Goal: Transaction & Acquisition: Purchase product/service

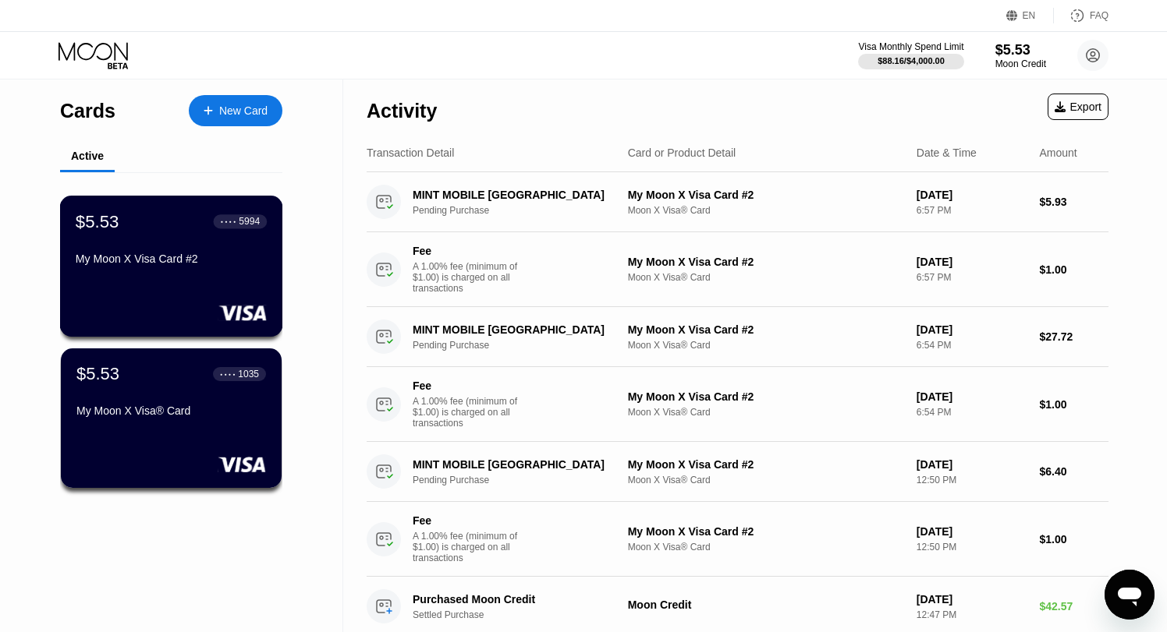
click at [201, 238] on div "$5.53 ● ● ● ● 5994 My Moon X Visa Card #2" at bounding box center [171, 241] width 191 height 60
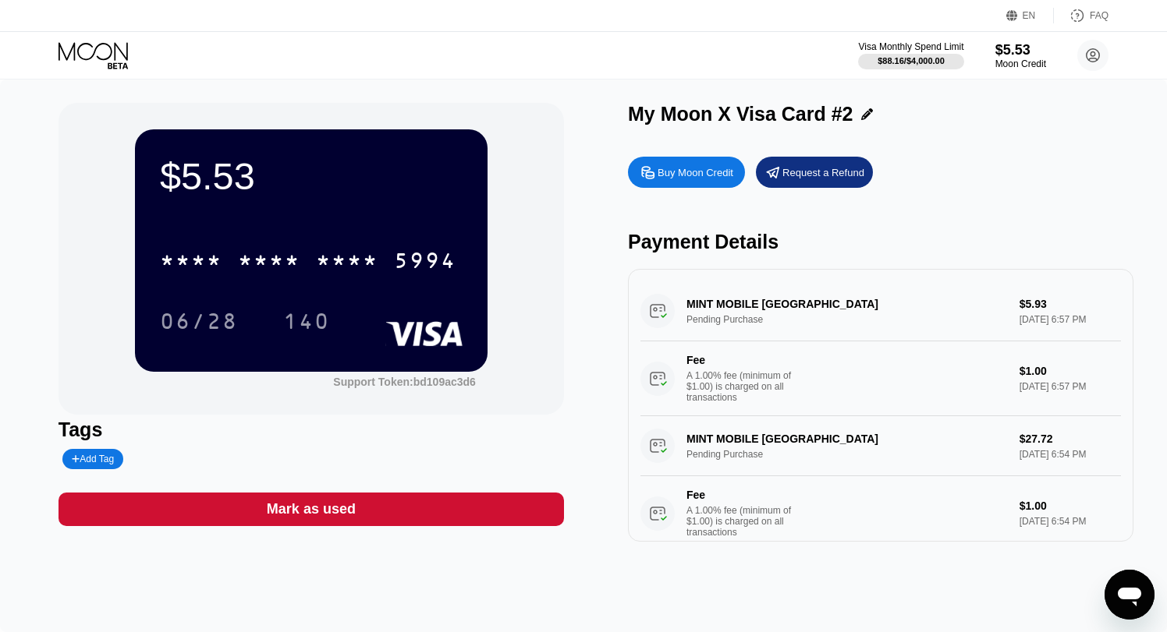
click at [363, 515] on div "Mark as used" at bounding box center [310, 510] width 505 height 34
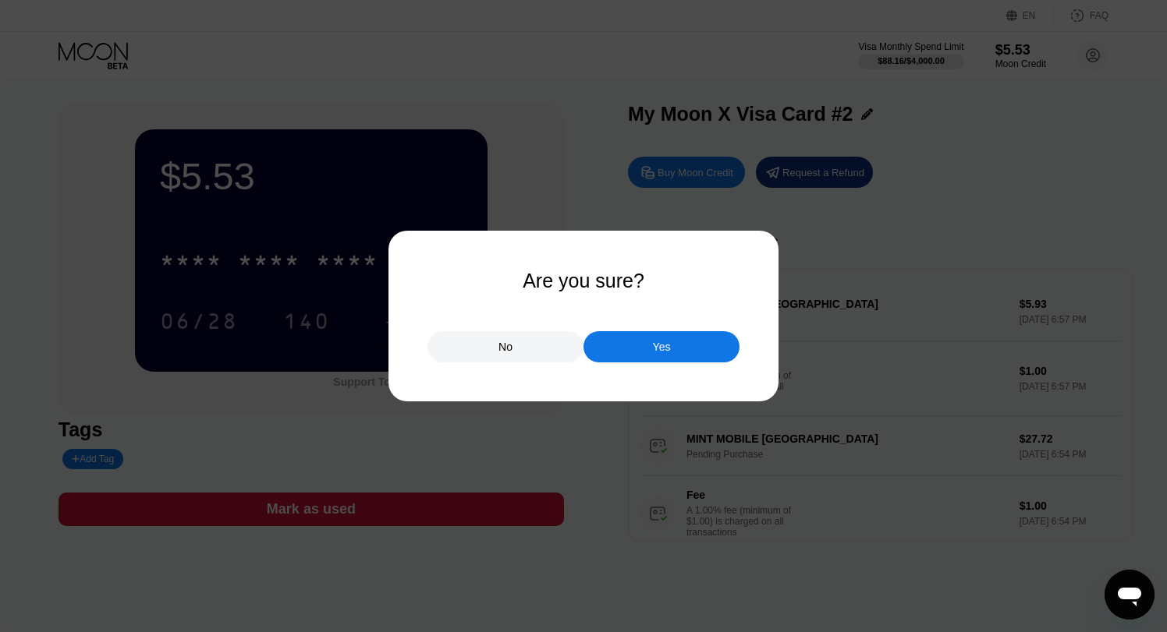
click at [616, 335] on div "Yes" at bounding box center [661, 346] width 156 height 31
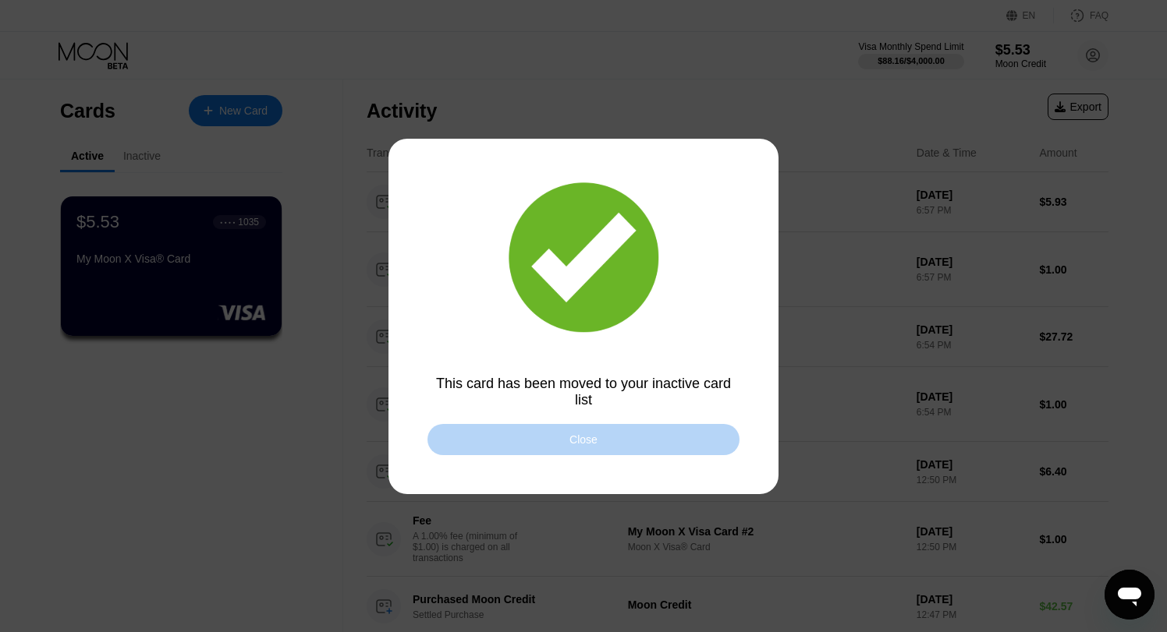
click at [581, 434] on div "Close" at bounding box center [583, 440] width 28 height 12
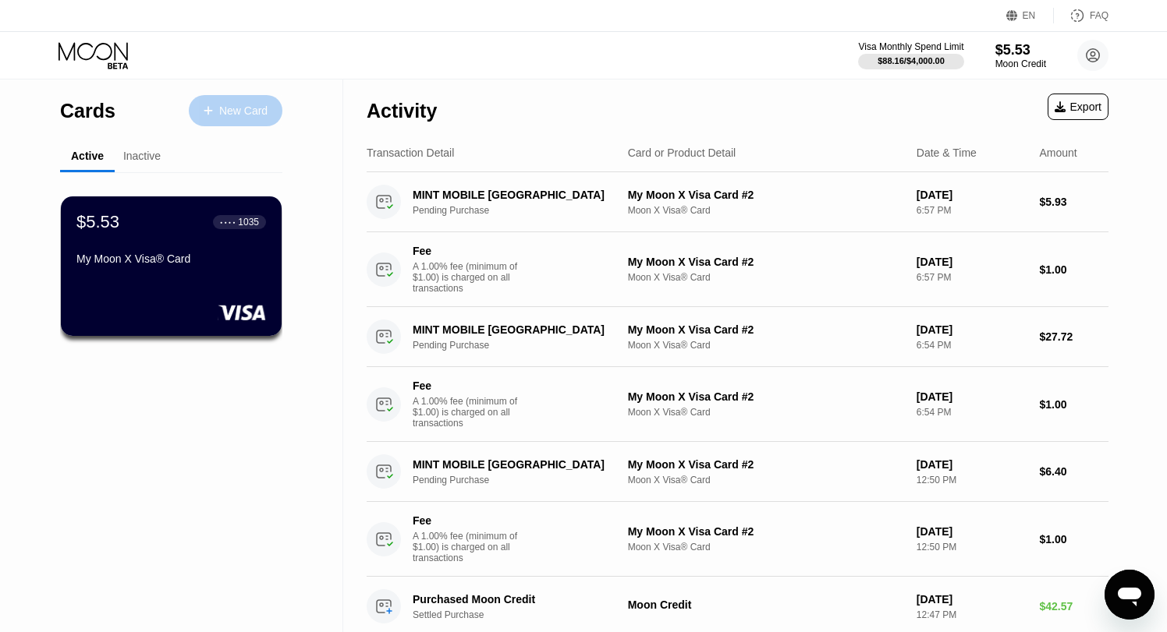
click at [257, 106] on div "New Card" at bounding box center [243, 110] width 48 height 13
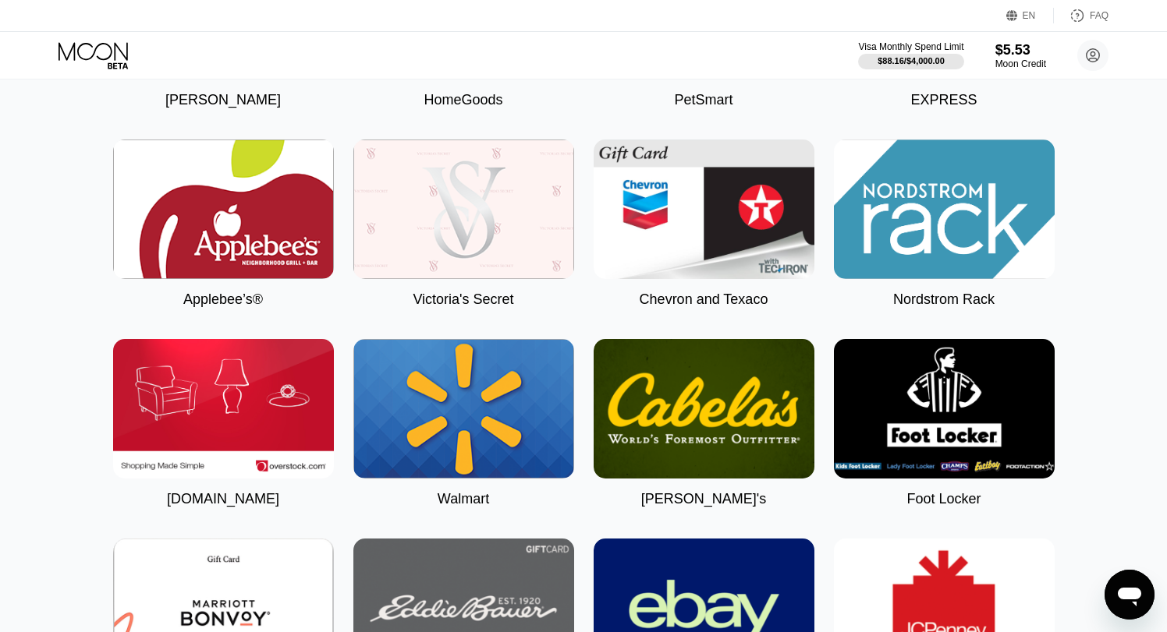
scroll to position [4183, 0]
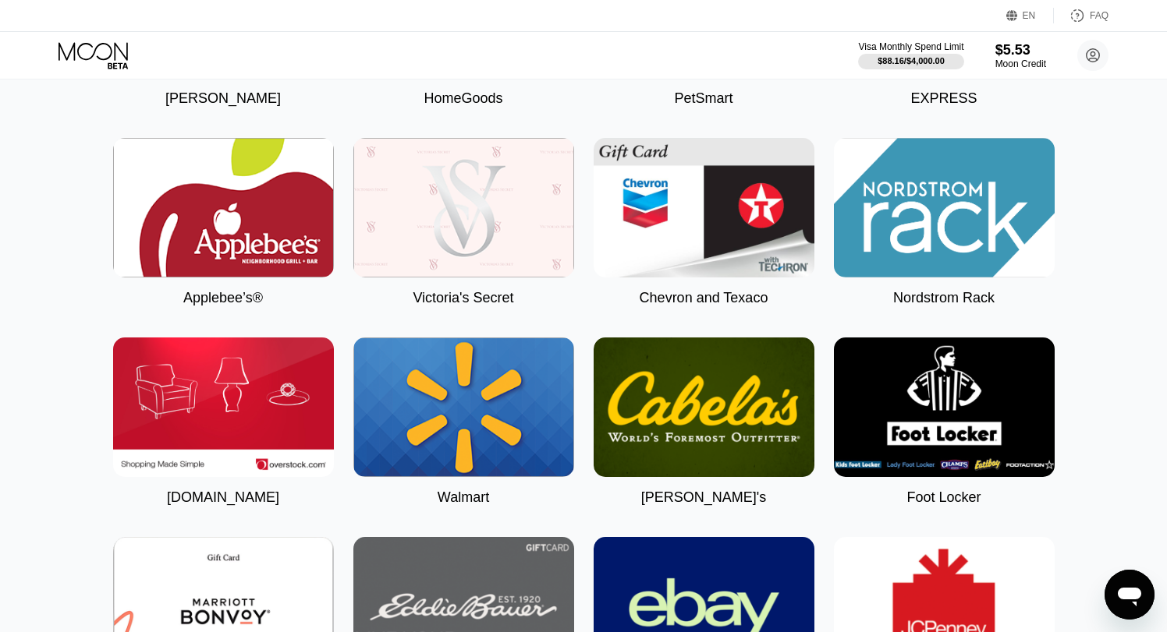
click at [124, 48] on icon at bounding box center [94, 55] width 73 height 27
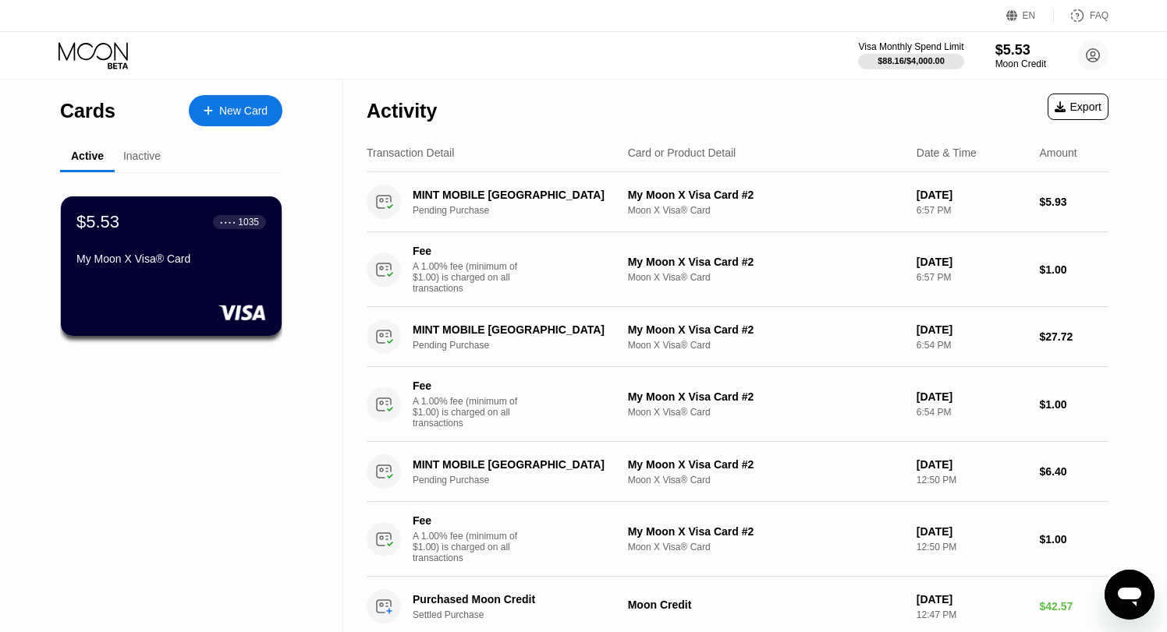
click at [246, 115] on div "New Card" at bounding box center [243, 110] width 48 height 13
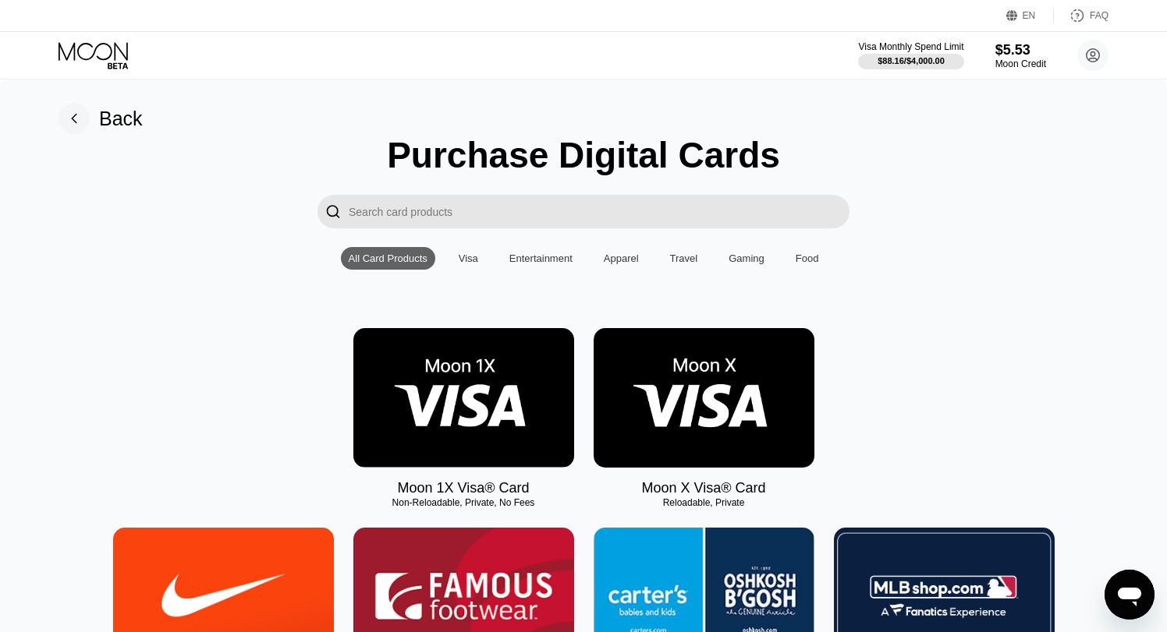
click at [727, 411] on img at bounding box center [703, 398] width 221 height 140
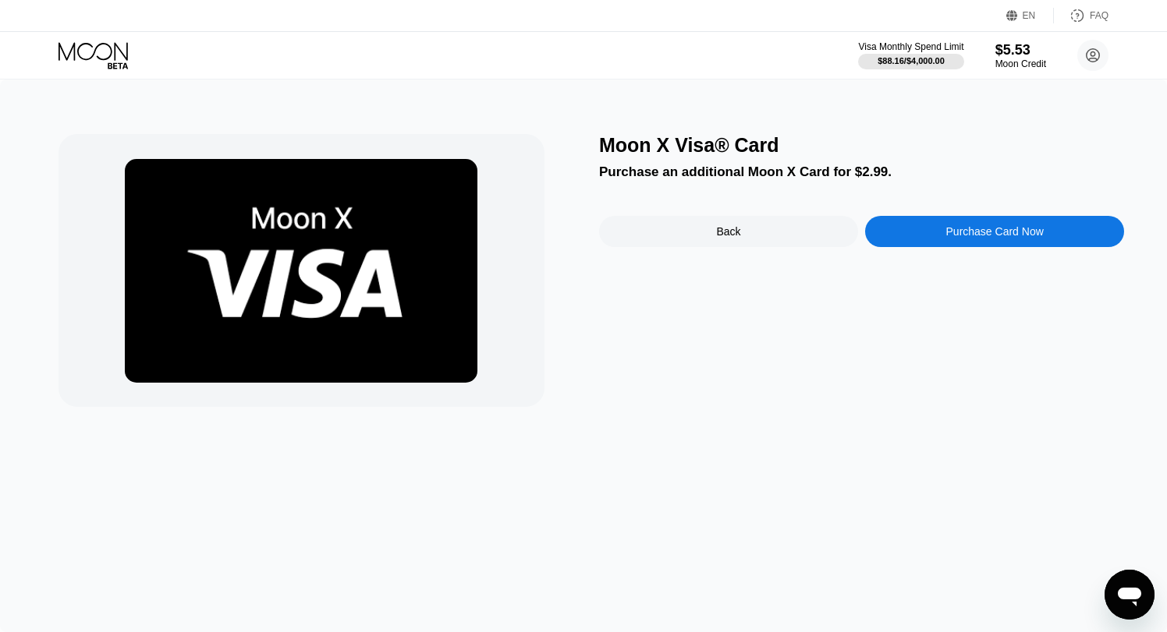
click at [894, 239] on div "Purchase Card Now" at bounding box center [994, 231] width 259 height 31
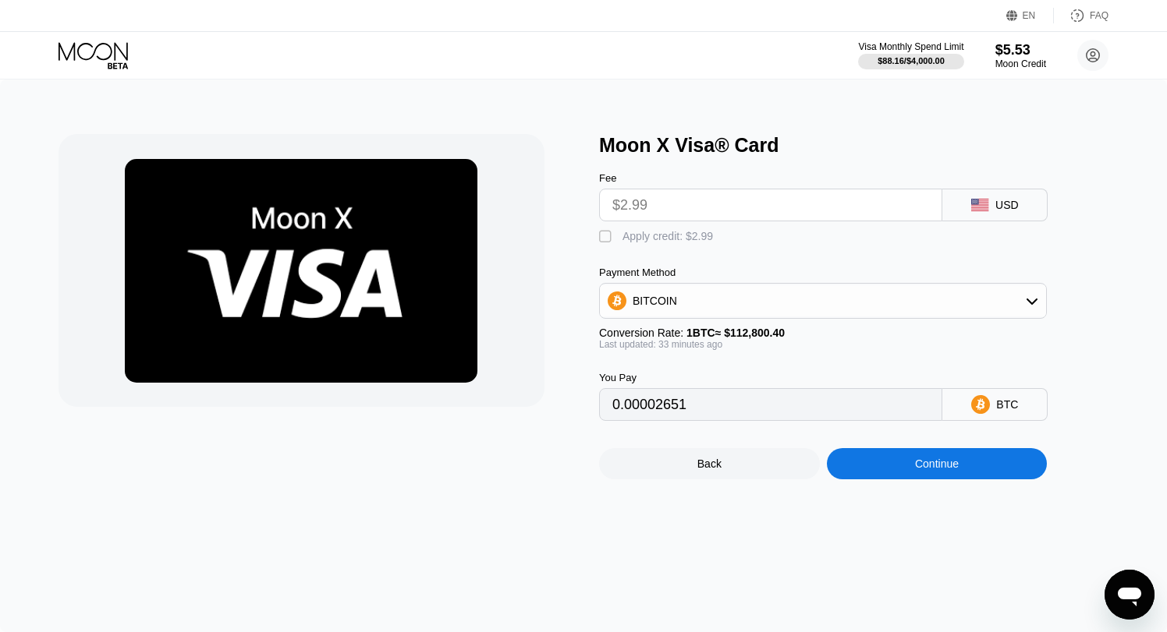
type input "0.00002664"
click at [812, 301] on div "BITCOIN" at bounding box center [823, 300] width 446 height 31
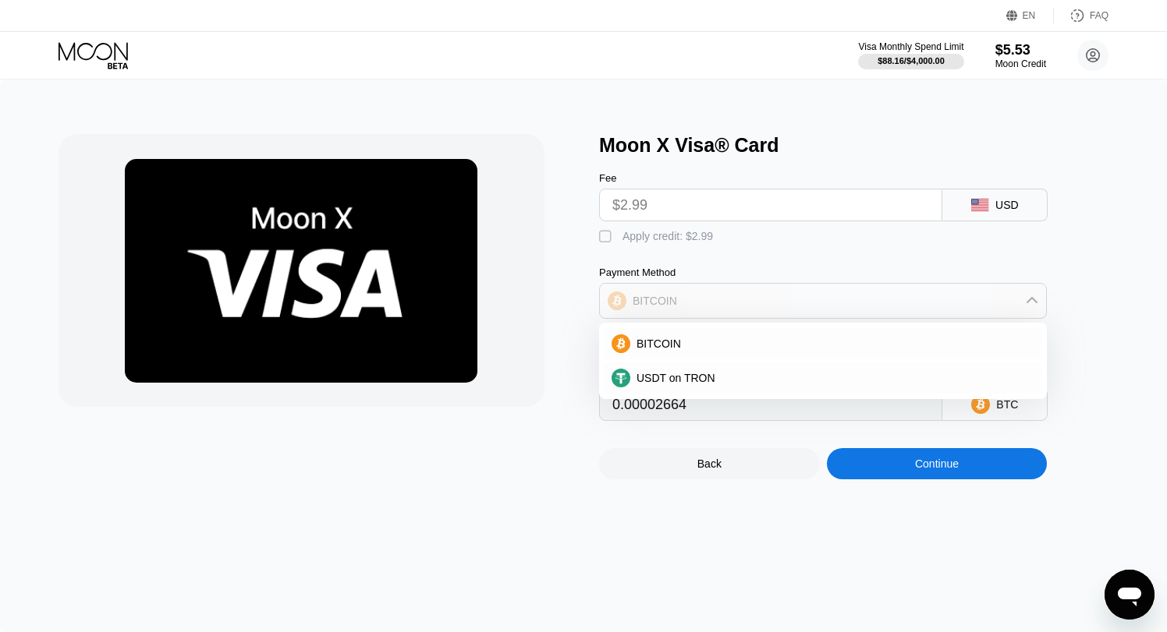
click at [823, 294] on div "BITCOIN" at bounding box center [823, 300] width 446 height 31
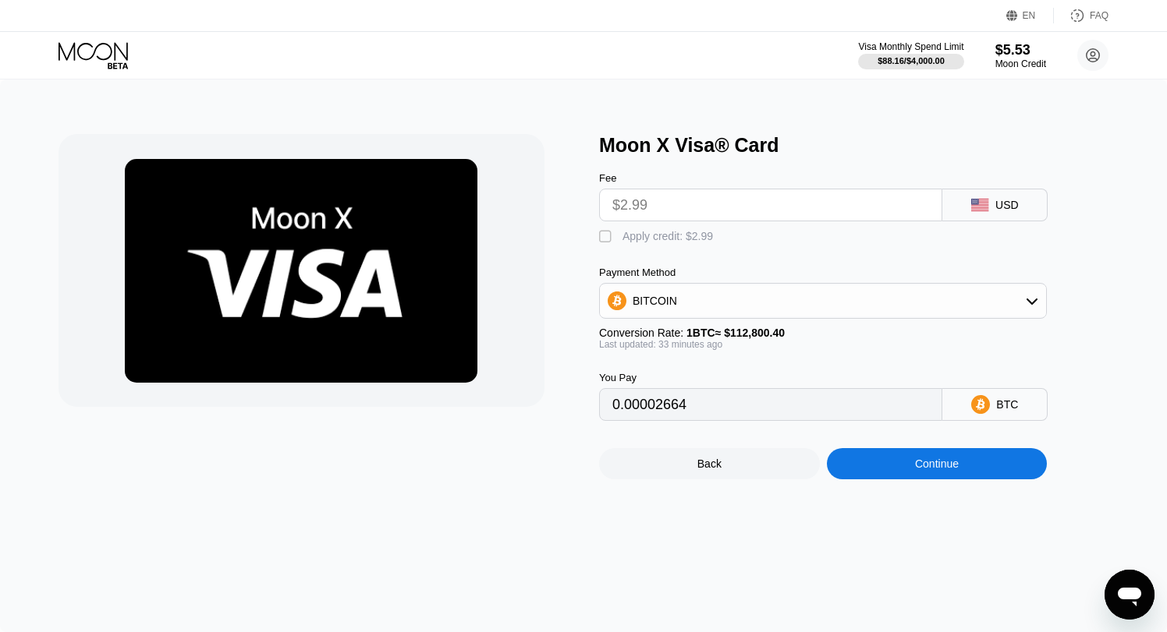
click at [680, 234] on div "Apply credit: $2.99" at bounding box center [667, 236] width 90 height 12
type input "0"
click at [892, 472] on div "Continue" at bounding box center [937, 463] width 221 height 31
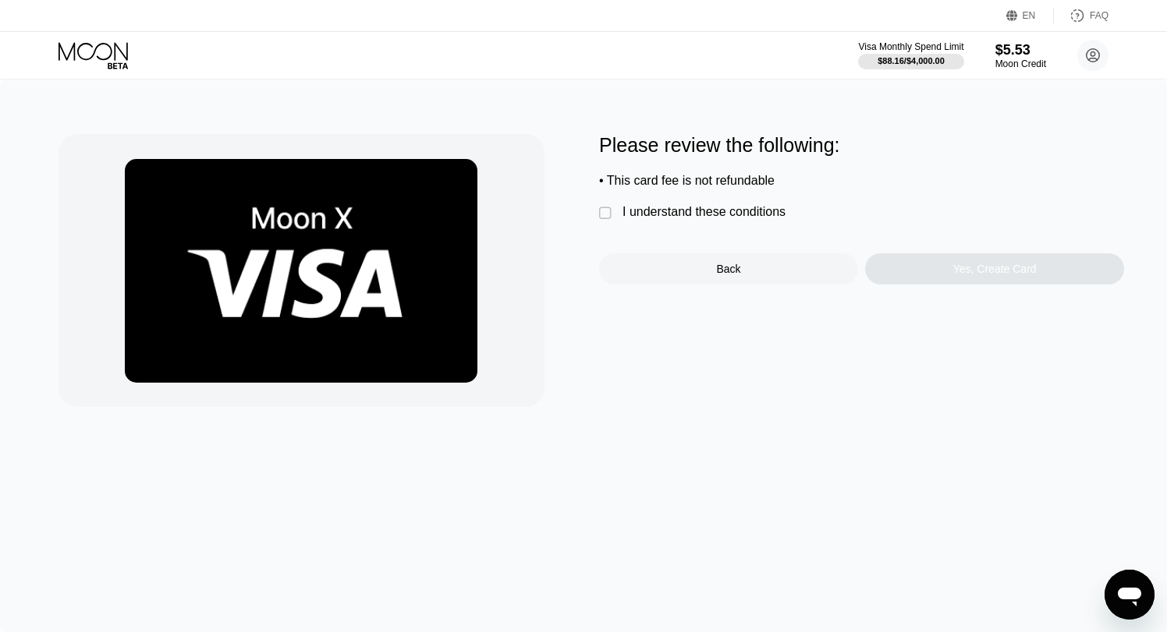
click at [722, 209] on div "I understand these conditions" at bounding box center [703, 212] width 163 height 14
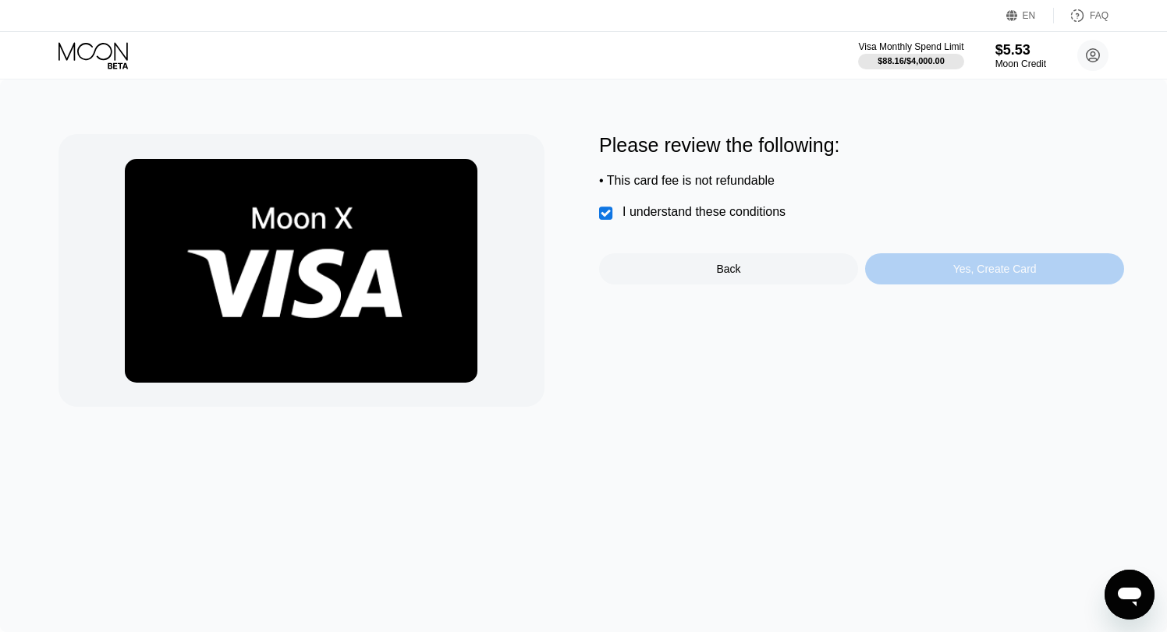
click at [915, 275] on div "Yes, Create Card" at bounding box center [994, 268] width 259 height 31
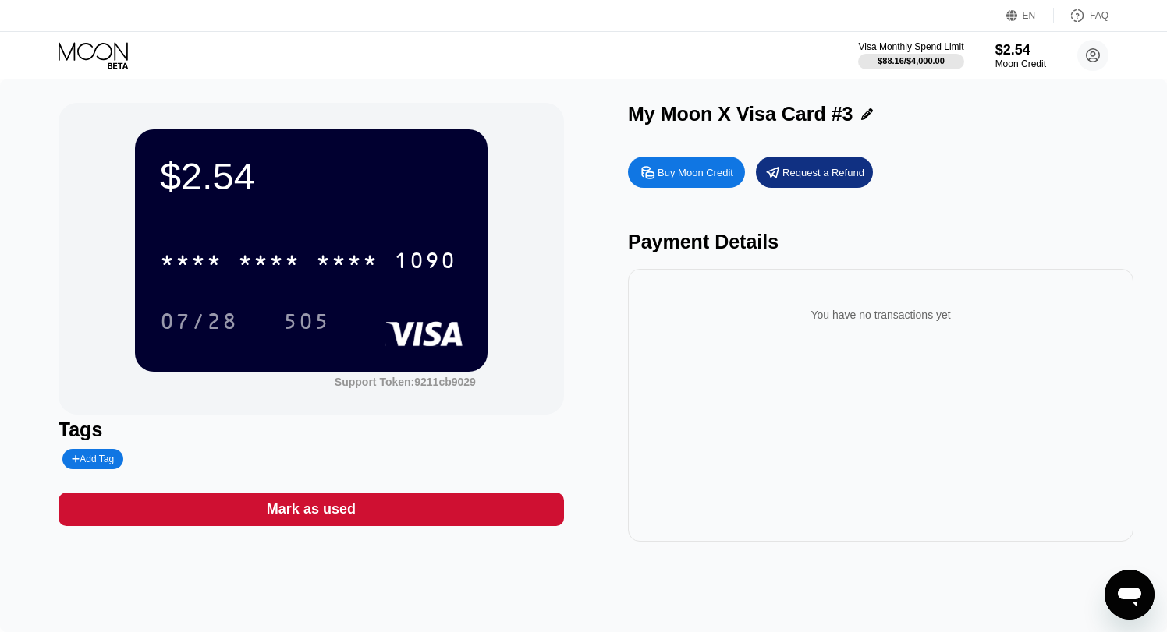
click at [111, 48] on icon at bounding box center [92, 51] width 69 height 18
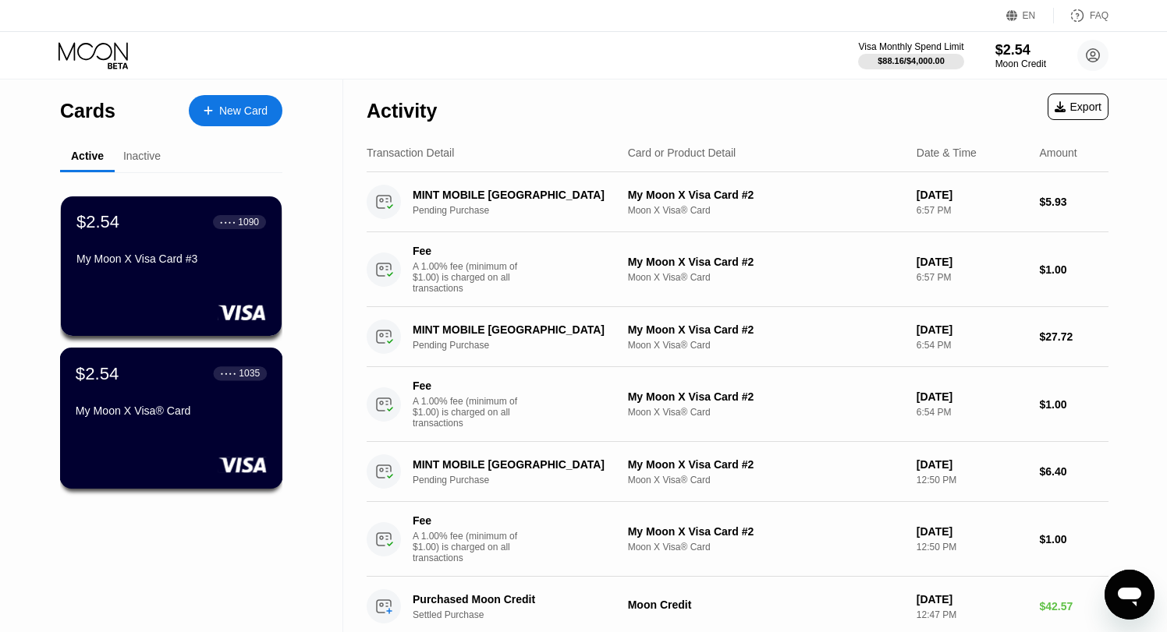
click at [127, 384] on div "$2.54 ● ● ● ● 1035" at bounding box center [171, 373] width 191 height 20
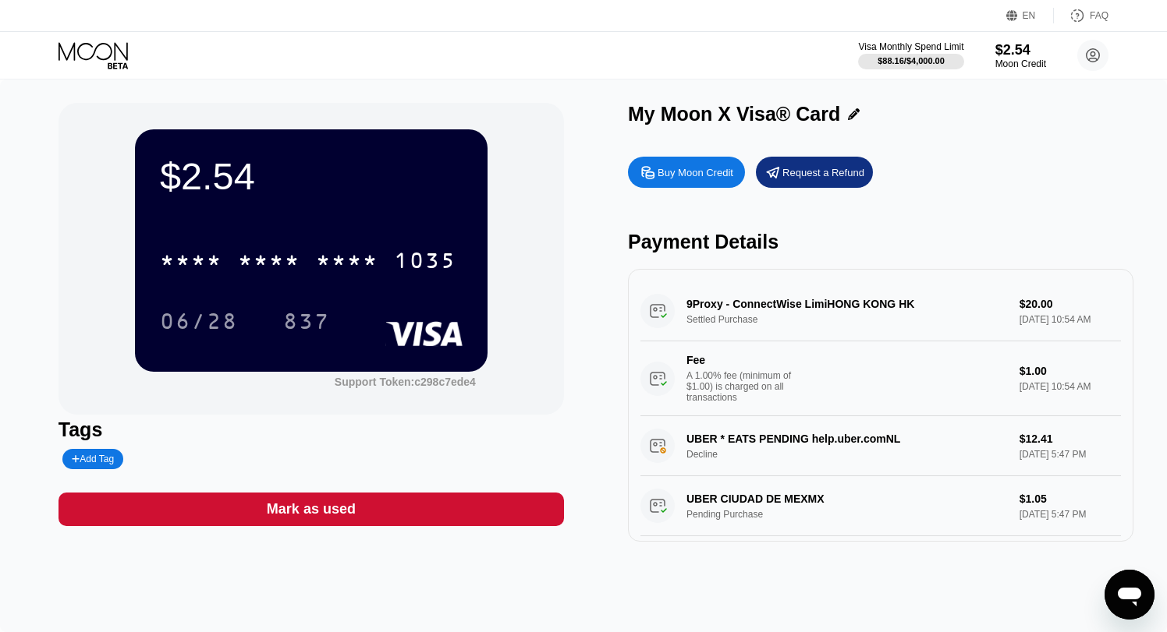
click at [97, 65] on icon at bounding box center [94, 55] width 73 height 27
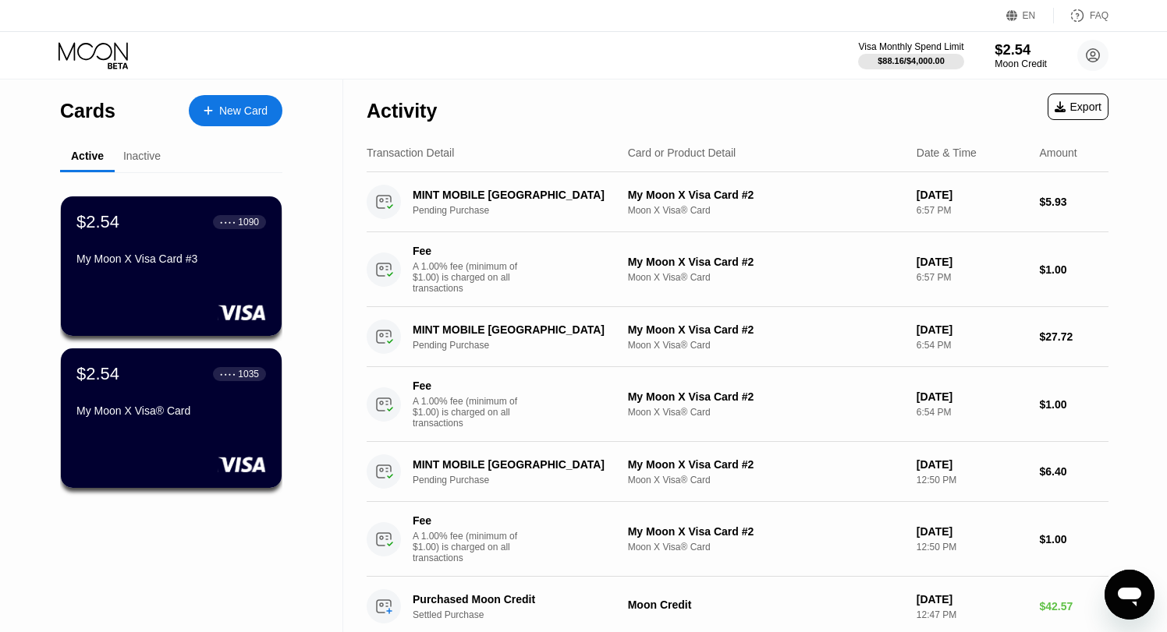
click at [1007, 51] on div "$2.54" at bounding box center [1020, 49] width 52 height 16
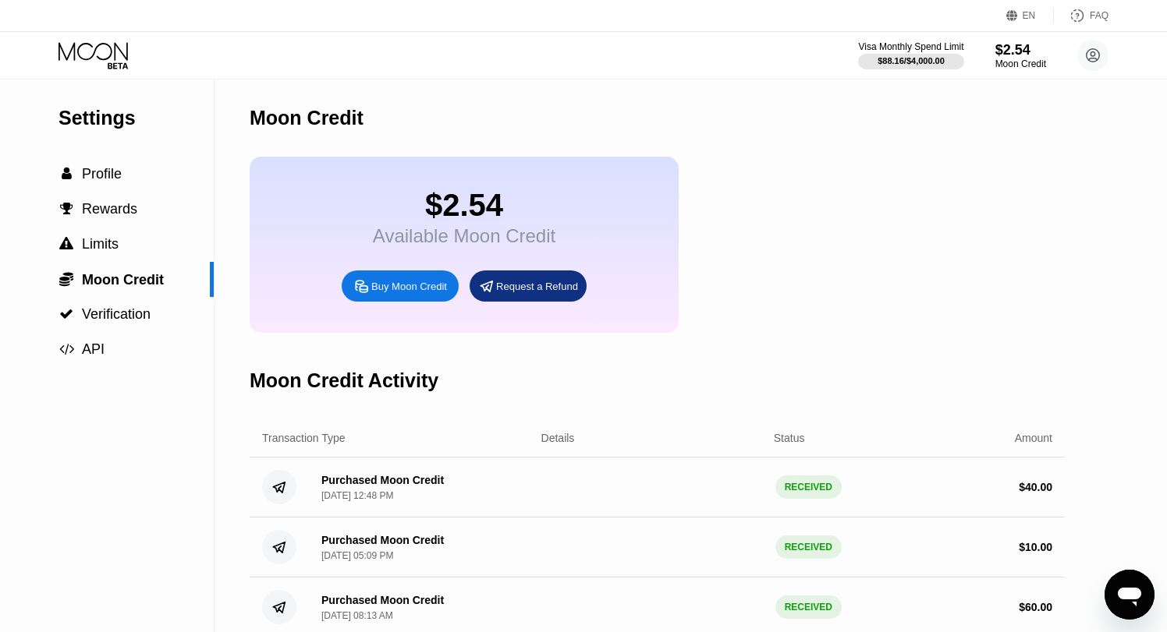
click at [423, 289] on div "Buy Moon Credit" at bounding box center [409, 286] width 76 height 13
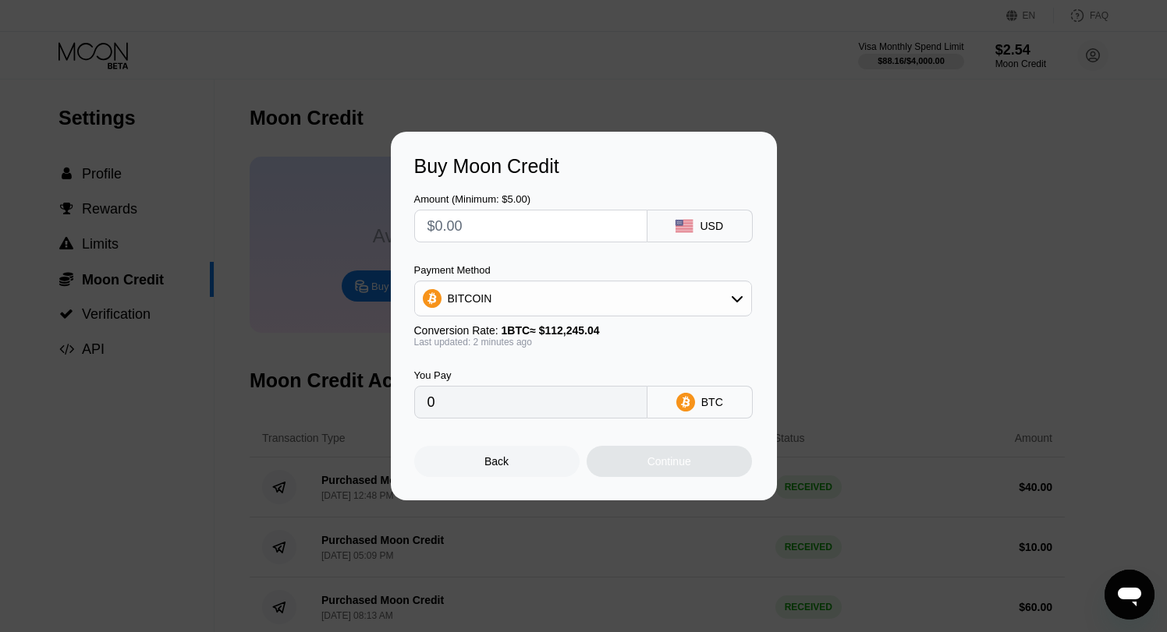
click at [517, 231] on input "text" at bounding box center [530, 226] width 207 height 31
type input "$3"
type input "0.00002673"
type input "$30"
type input "0.00026728"
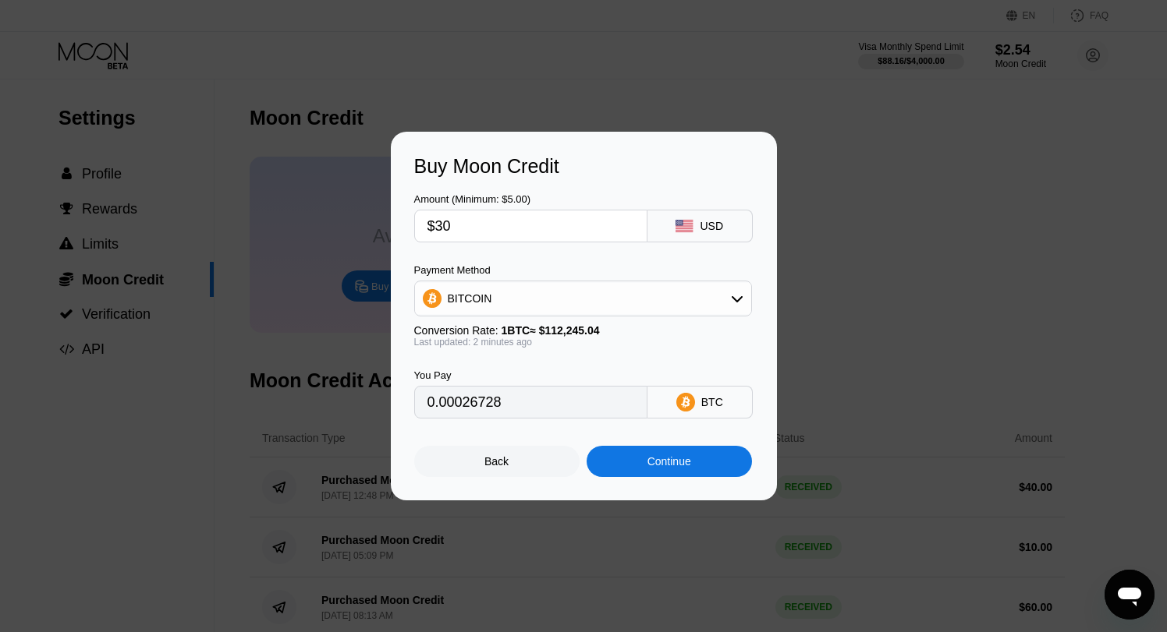
type input "$30"
click at [654, 472] on div "Continue" at bounding box center [668, 461] width 165 height 31
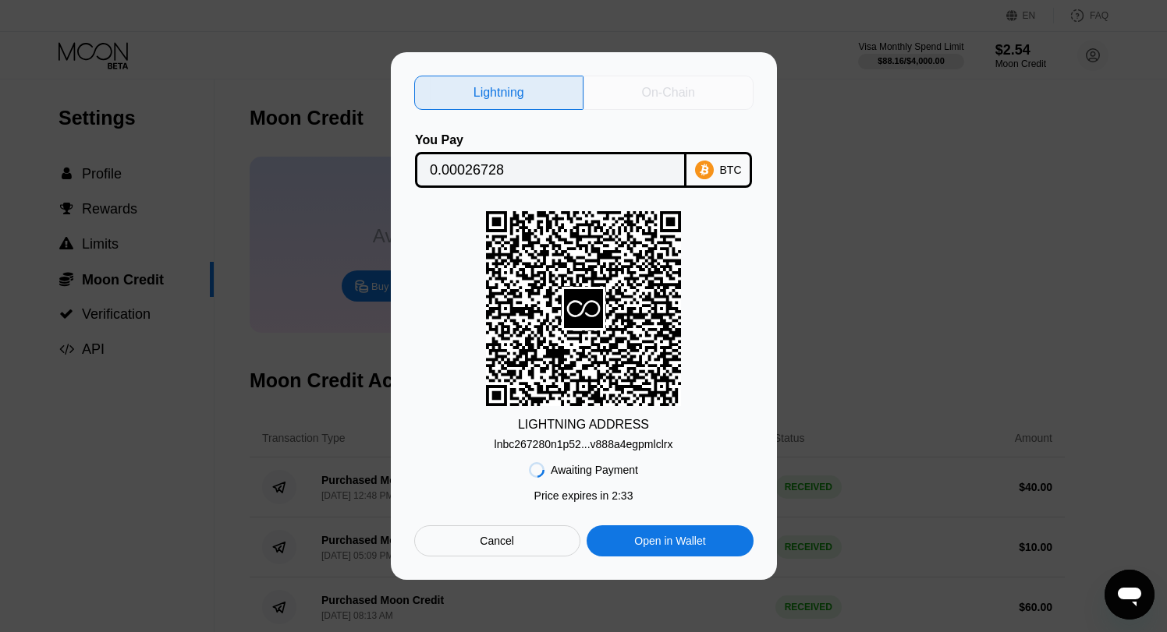
click at [677, 99] on div "On-Chain" at bounding box center [668, 93] width 53 height 16
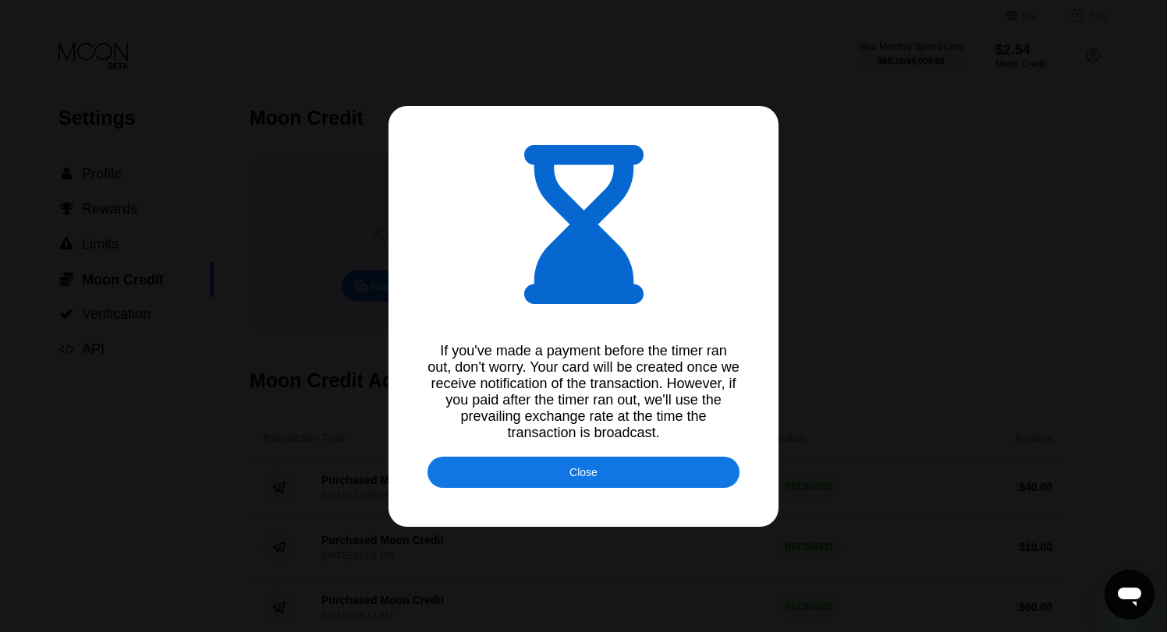
type input "0.00026701"
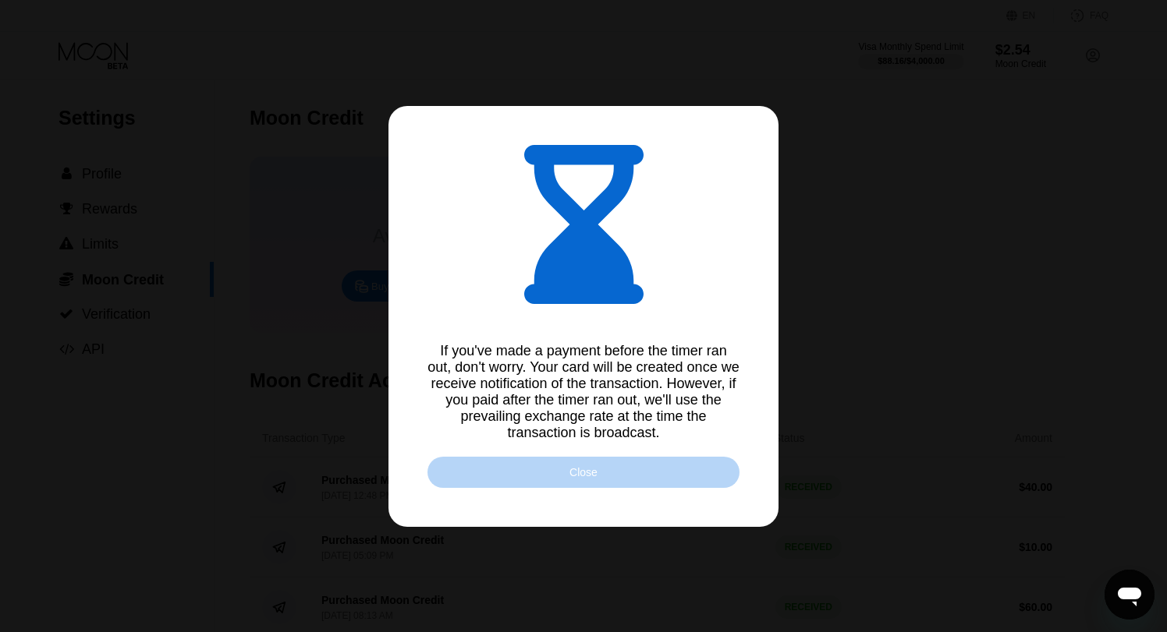
click at [569, 474] on div "Close" at bounding box center [583, 472] width 28 height 12
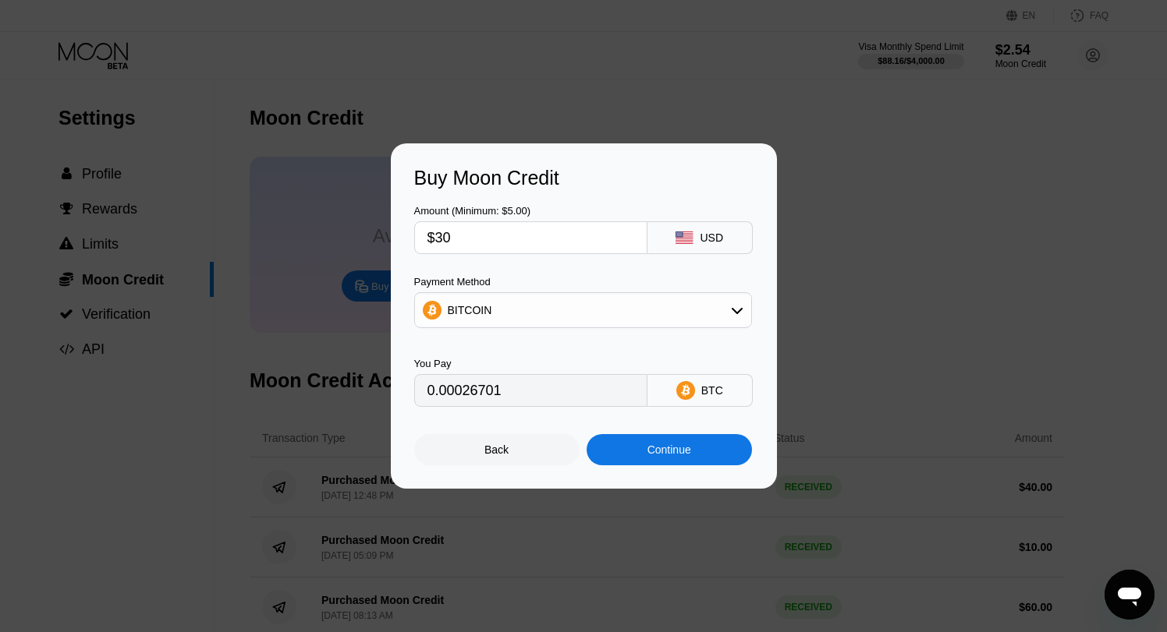
click at [1017, 227] on div "Buy Moon Credit Amount (Minimum: $5.00) $30 USD Payment Method BITCOIN You Pay …" at bounding box center [583, 315] width 1167 height 345
click at [943, 236] on div "Buy Moon Credit Amount (Minimum: $5.00) $30 USD Payment Method BITCOIN You Pay …" at bounding box center [583, 315] width 1167 height 345
click at [882, 251] on div "Buy Moon Credit Amount (Minimum: $5.00) $30 USD Payment Method BITCOIN You Pay …" at bounding box center [583, 315] width 1167 height 345
click at [533, 450] on div "Back" at bounding box center [496, 449] width 165 height 31
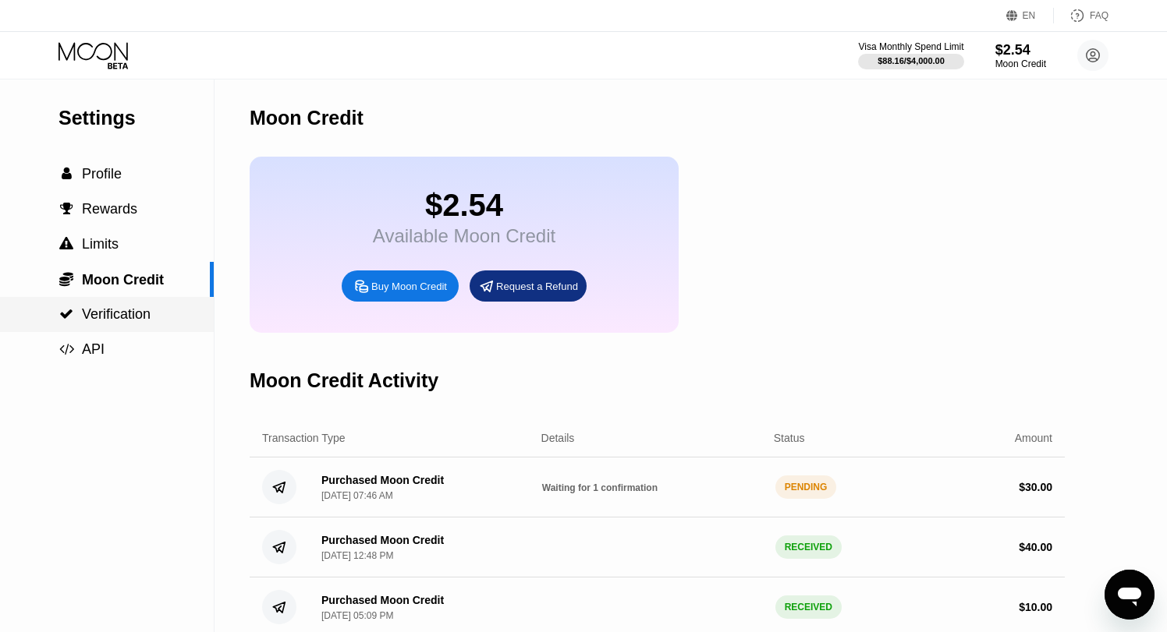
click at [104, 315] on span "Verification" at bounding box center [116, 314] width 69 height 16
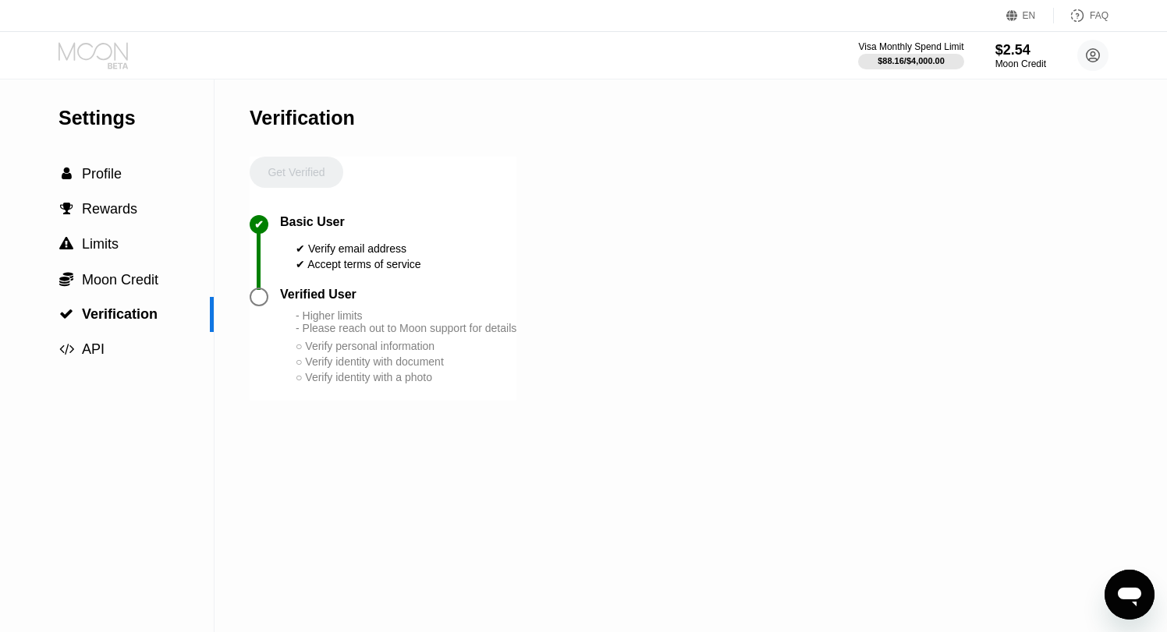
click at [118, 62] on icon at bounding box center [94, 55] width 73 height 27
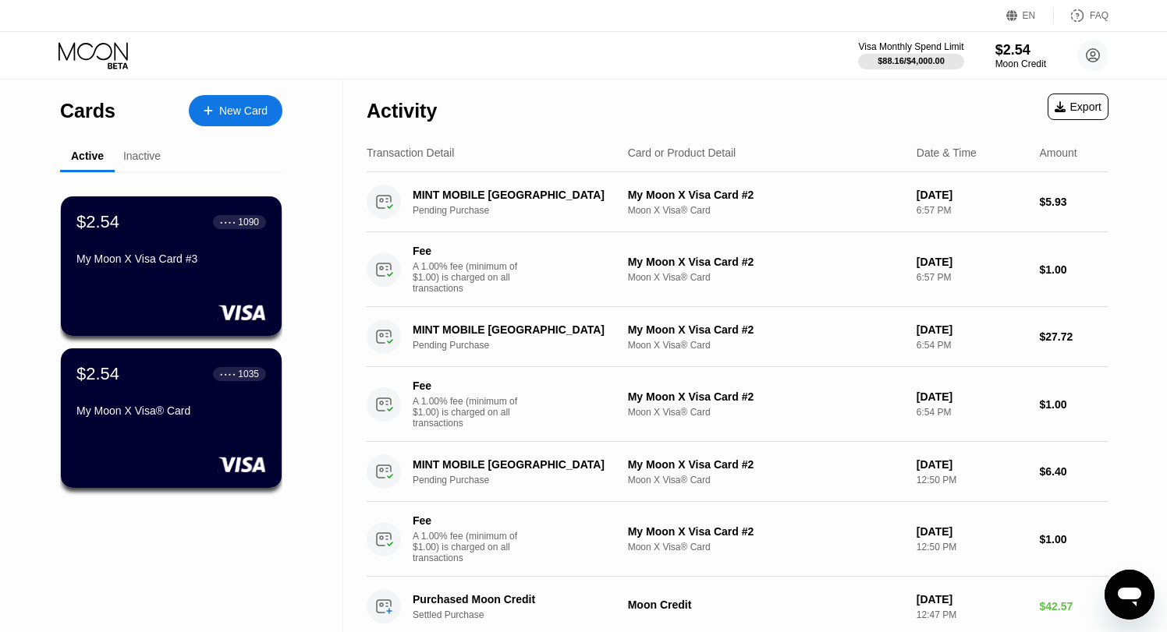
click at [104, 61] on icon at bounding box center [94, 55] width 73 height 27
click at [947, 60] on div at bounding box center [911, 62] width 108 height 16
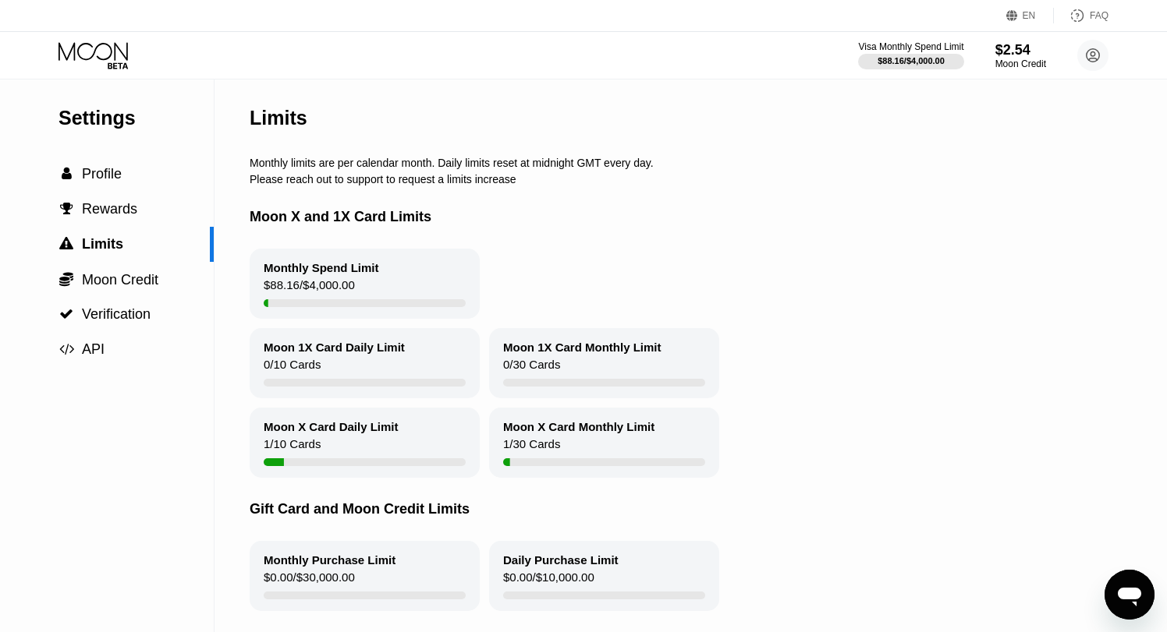
click at [115, 58] on icon at bounding box center [92, 51] width 69 height 18
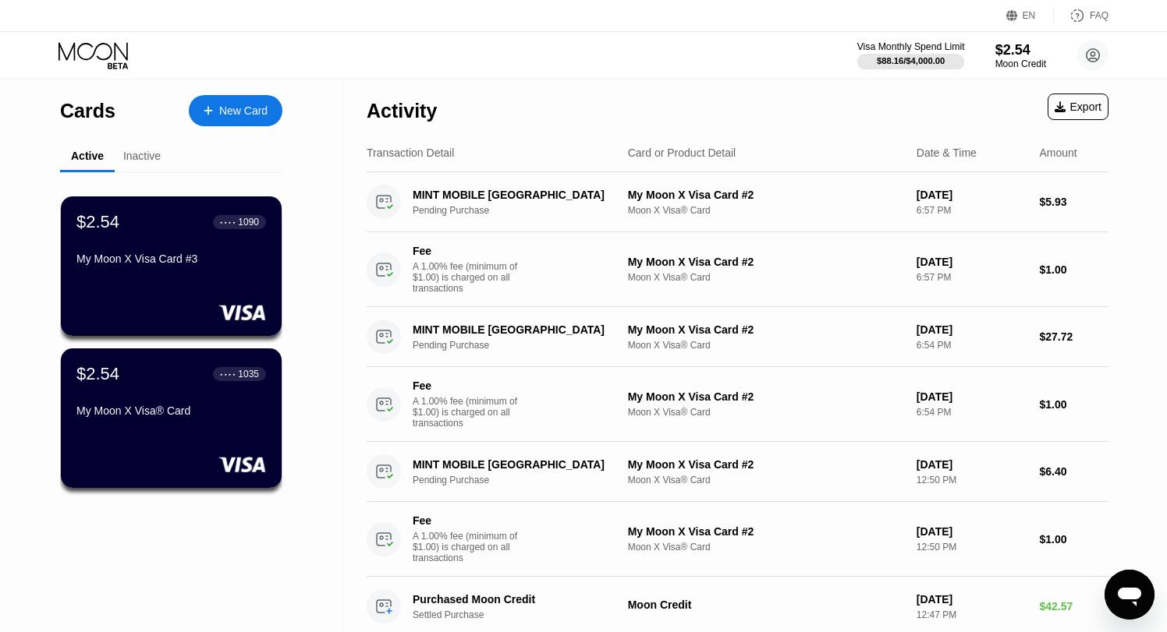
click at [913, 47] on div "Visa Monthly Spend Limit" at bounding box center [911, 46] width 108 height 11
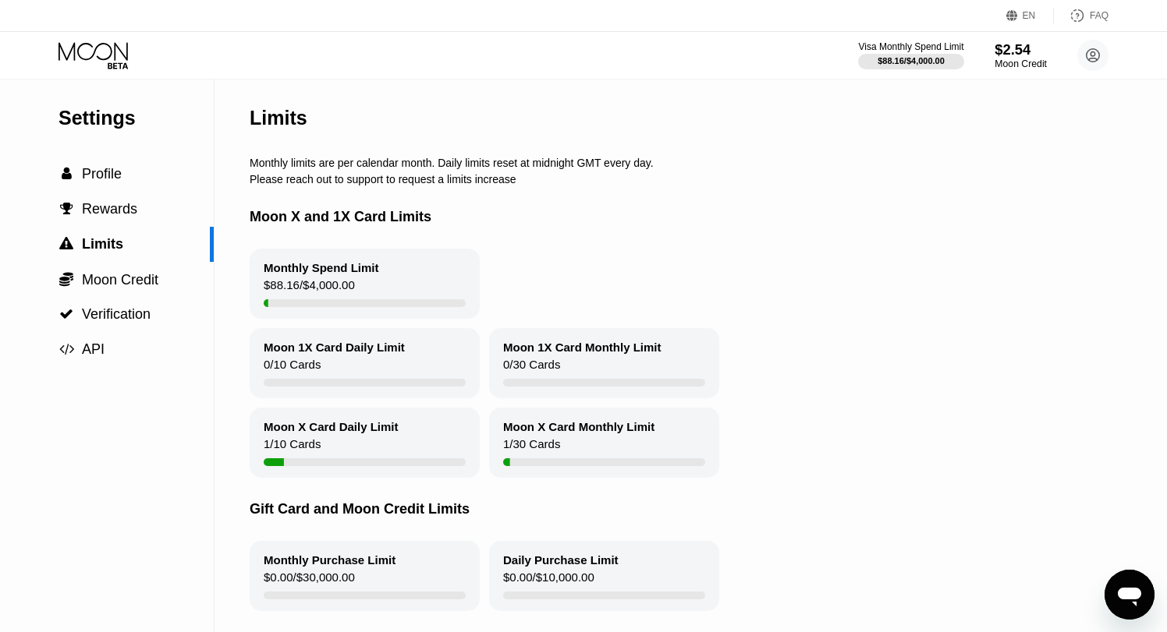
click at [1015, 55] on div "$2.54" at bounding box center [1020, 49] width 52 height 16
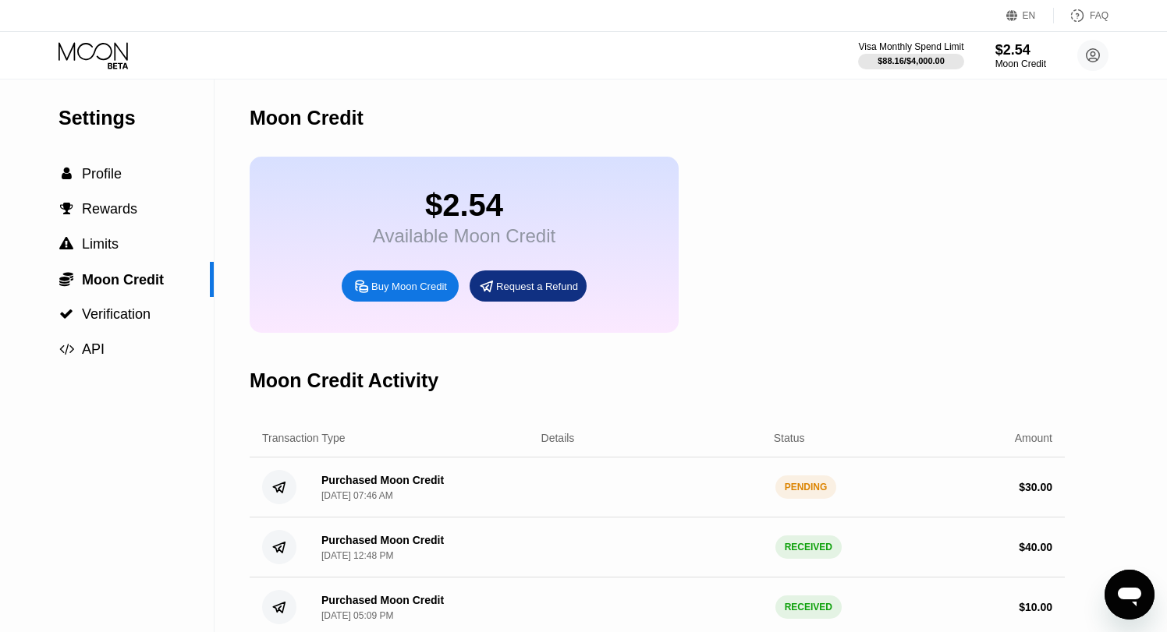
click at [805, 491] on div "PENDING" at bounding box center [806, 487] width 62 height 23
